Goal: Task Accomplishment & Management: Manage account settings

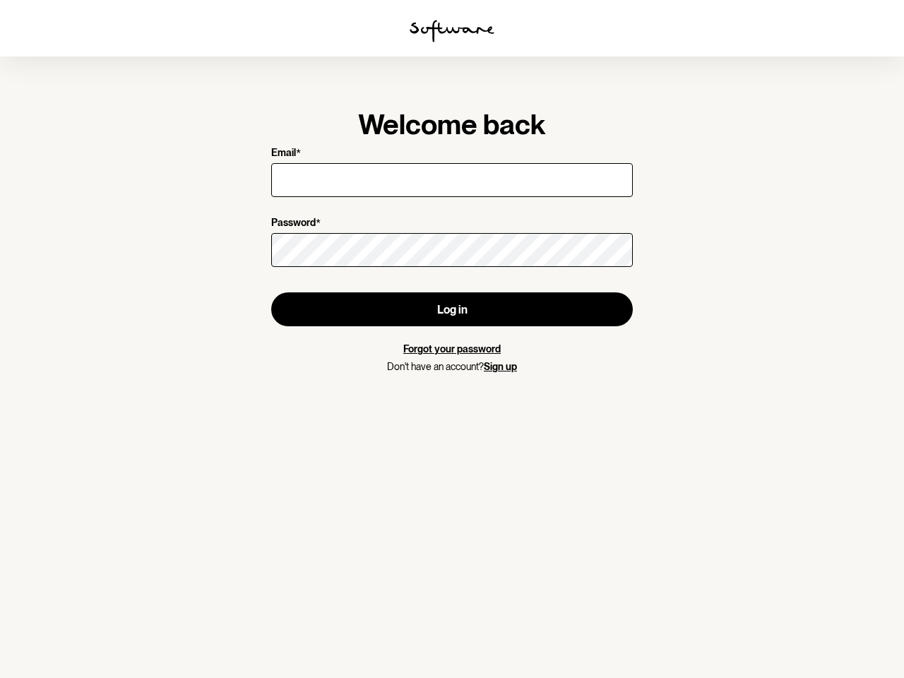
click at [452, 31] on img at bounding box center [452, 31] width 85 height 23
